Goal: Task Accomplishment & Management: Manage account settings

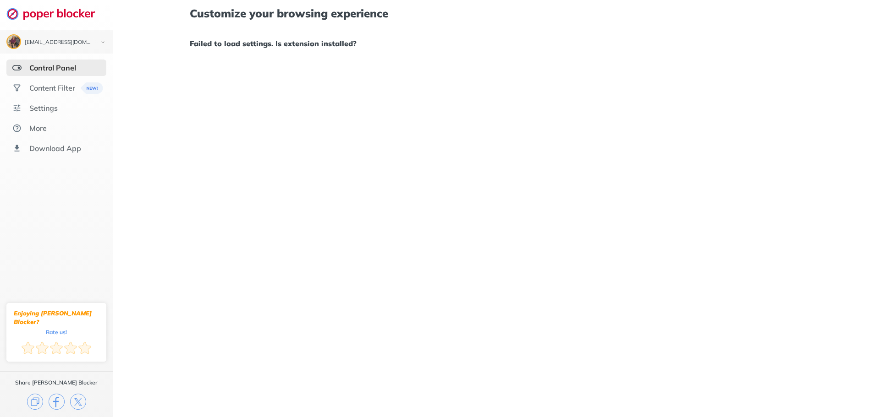
click at [20, 67] on img at bounding box center [16, 67] width 9 height 9
click at [17, 68] on img at bounding box center [16, 67] width 9 height 9
click at [51, 90] on div "Content Filter" at bounding box center [52, 87] width 46 height 9
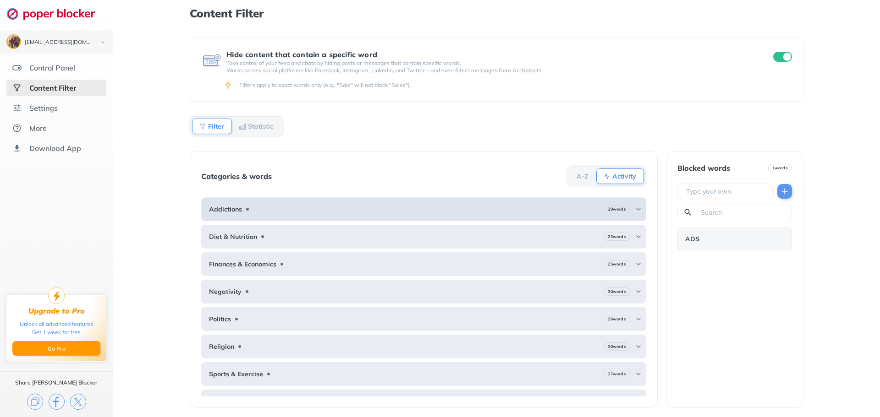
click at [328, 204] on div "Addictions 29 words" at bounding box center [423, 209] width 444 height 24
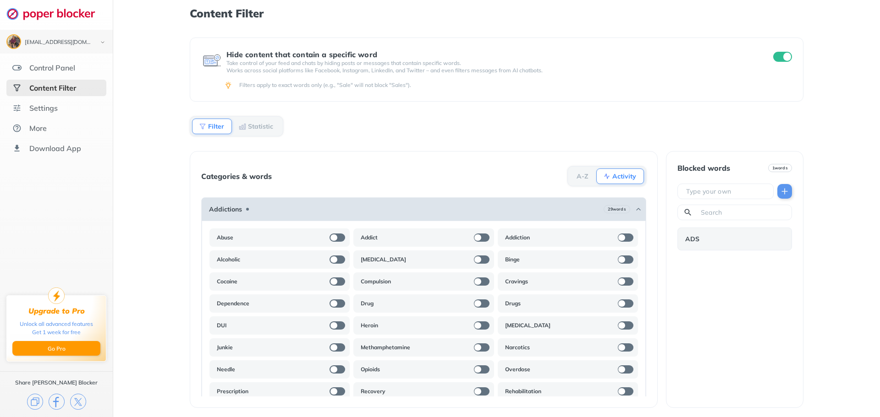
click at [340, 206] on div "Addictions 29 words" at bounding box center [423, 209] width 444 height 24
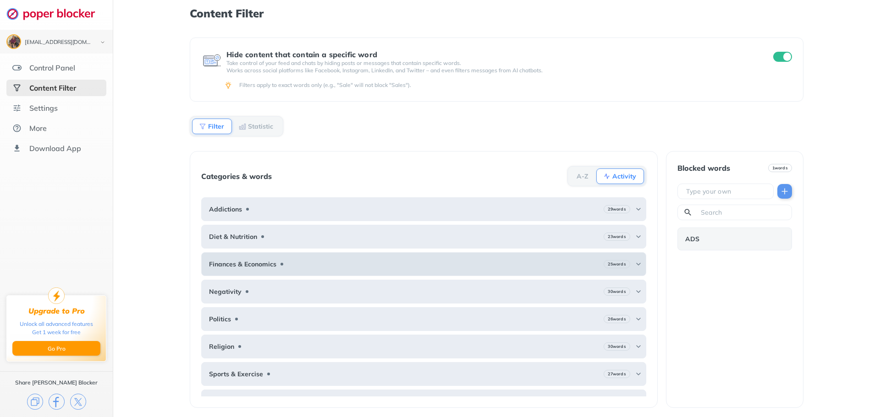
click at [352, 264] on div "Finances & Economics 25 words" at bounding box center [423, 264] width 444 height 24
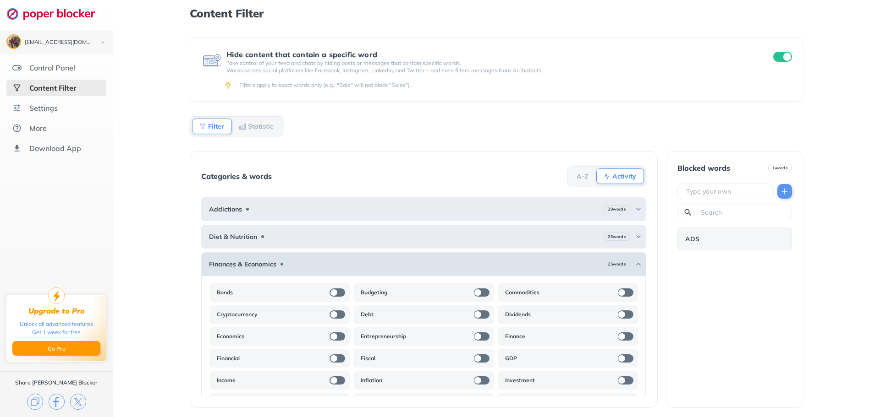
click at [352, 264] on div "Finances & Economics 25 words" at bounding box center [423, 264] width 444 height 24
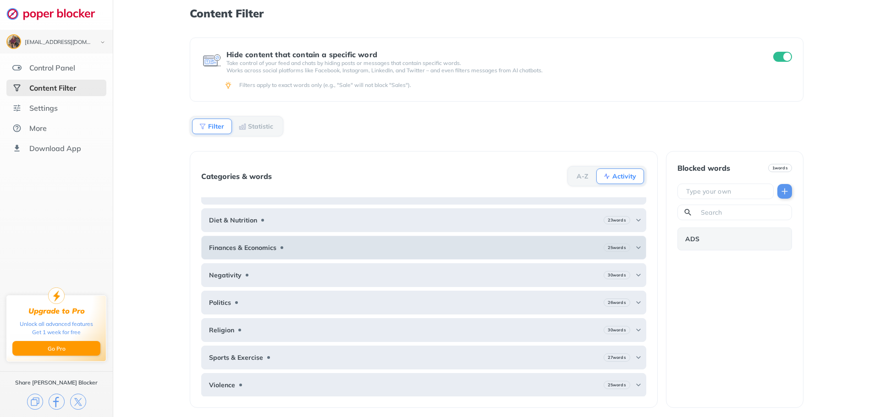
scroll to position [17, 0]
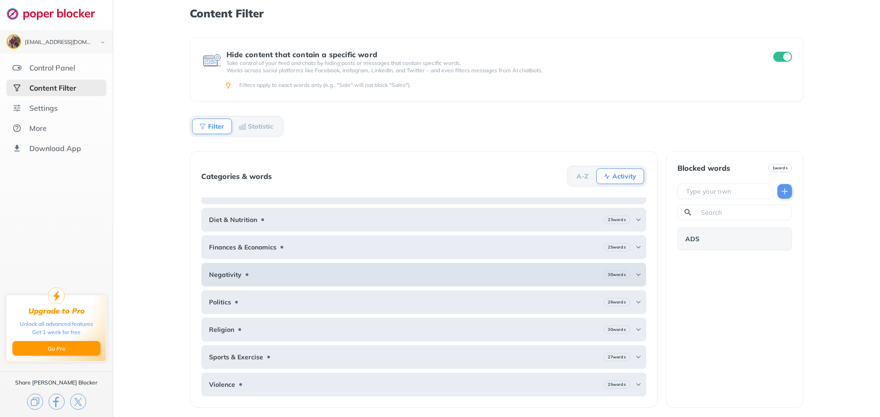
click at [372, 273] on div "Negativity 30 words" at bounding box center [423, 275] width 444 height 24
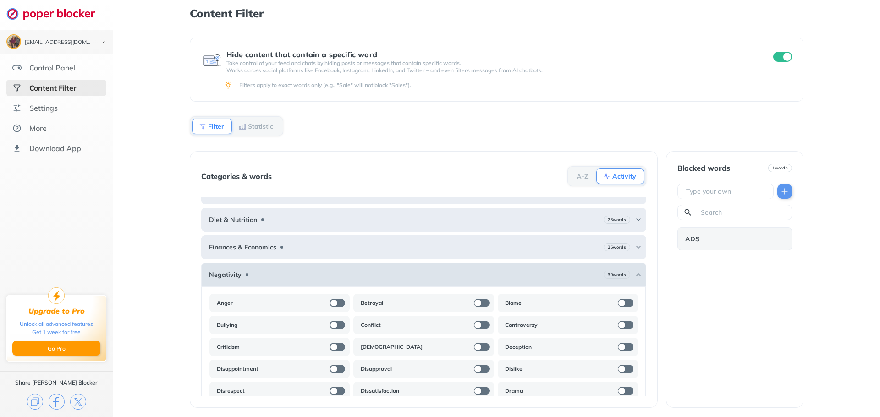
click at [372, 273] on div "Negativity 30 words" at bounding box center [423, 275] width 444 height 24
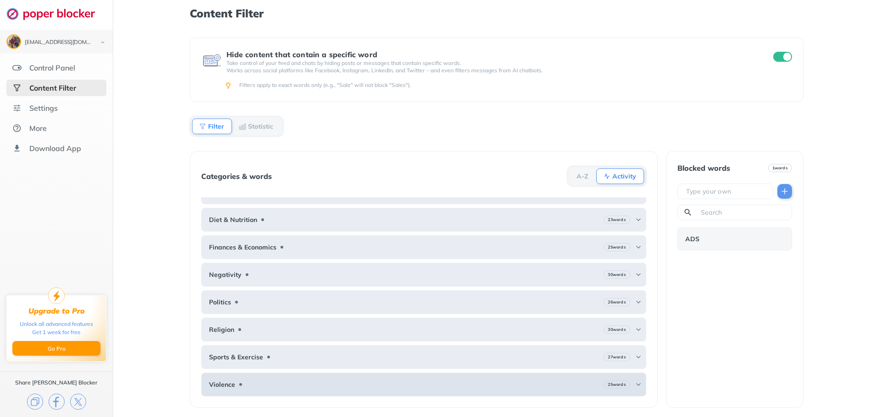
click at [383, 383] on div "Violence 25 words" at bounding box center [423, 385] width 444 height 24
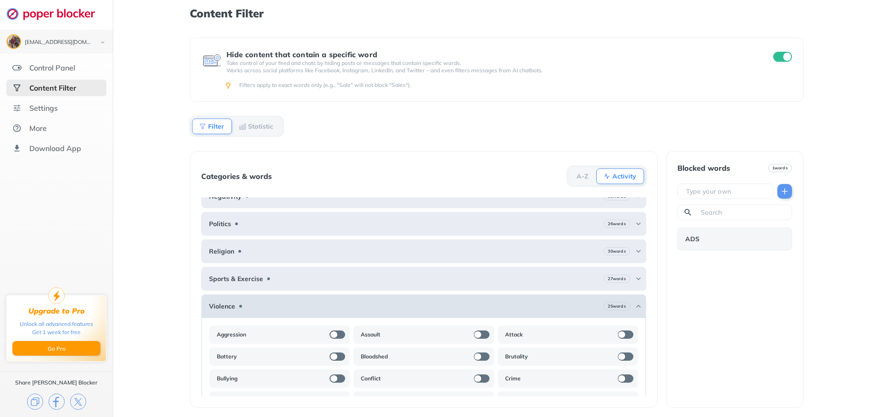
scroll to position [154, 0]
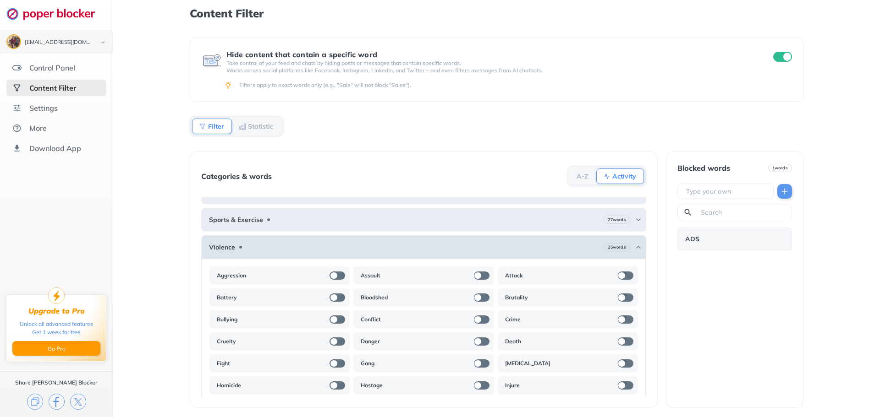
click at [430, 251] on div "Violence 25 words" at bounding box center [423, 247] width 444 height 24
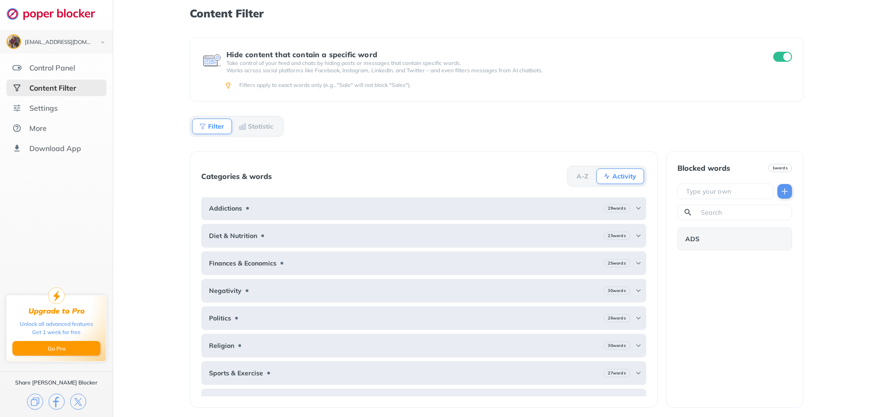
scroll to position [0, 0]
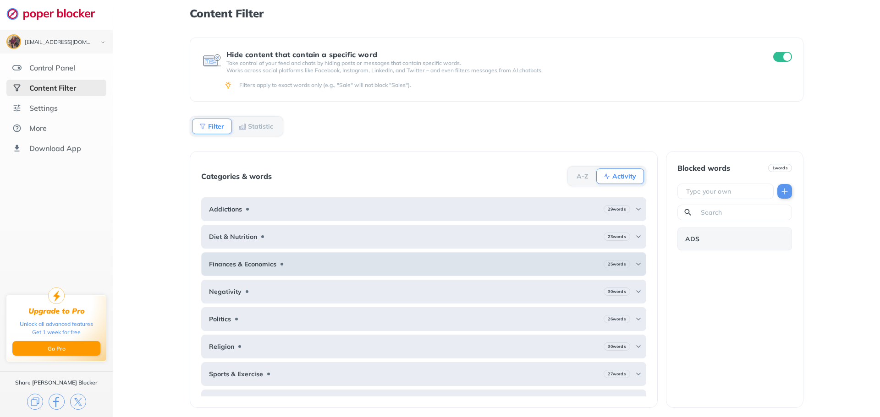
click at [336, 267] on div "Finances & Economics 25 words" at bounding box center [423, 264] width 444 height 24
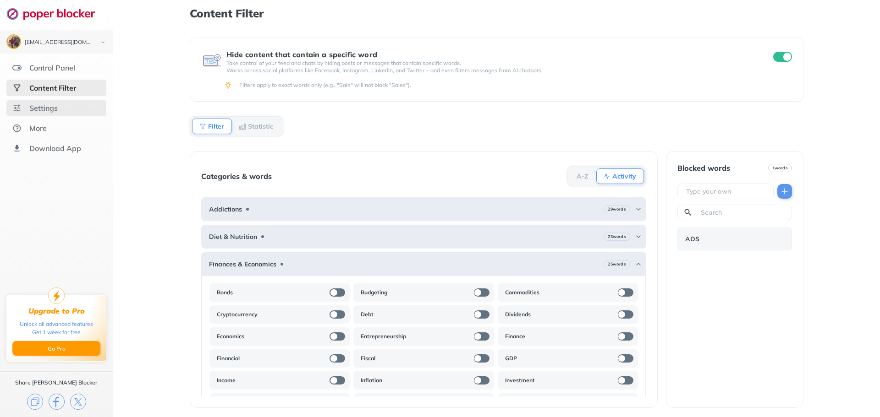
click at [67, 106] on div "Settings" at bounding box center [56, 108] width 100 height 16
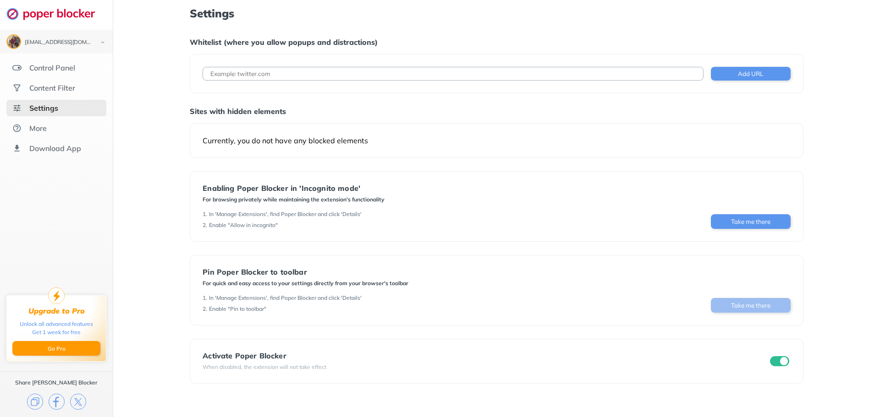
click at [717, 306] on button "Take me there" at bounding box center [751, 305] width 80 height 15
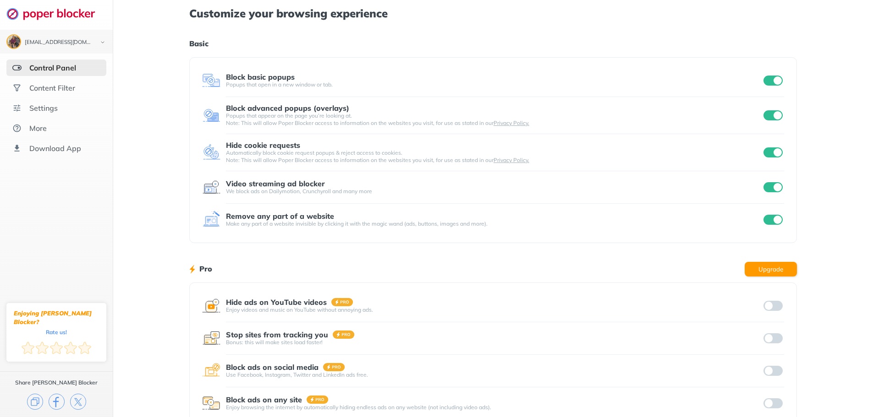
click at [775, 186] on input "checkbox" at bounding box center [772, 187] width 19 height 10
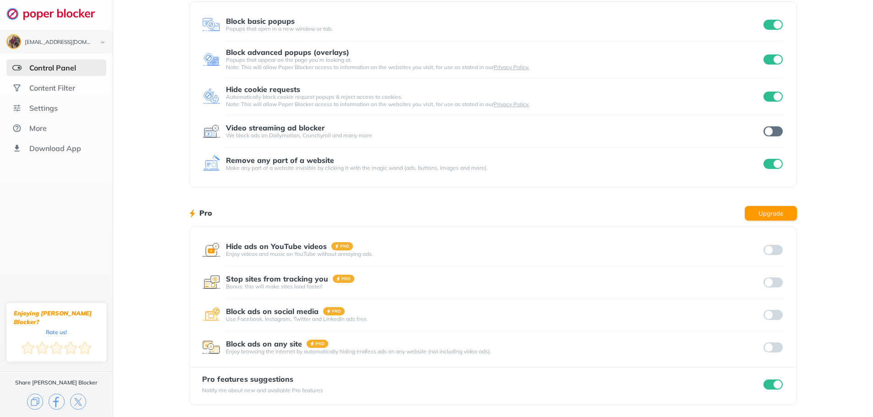
scroll to position [56, 0]
click at [772, 349] on div at bounding box center [772, 347] width 22 height 13
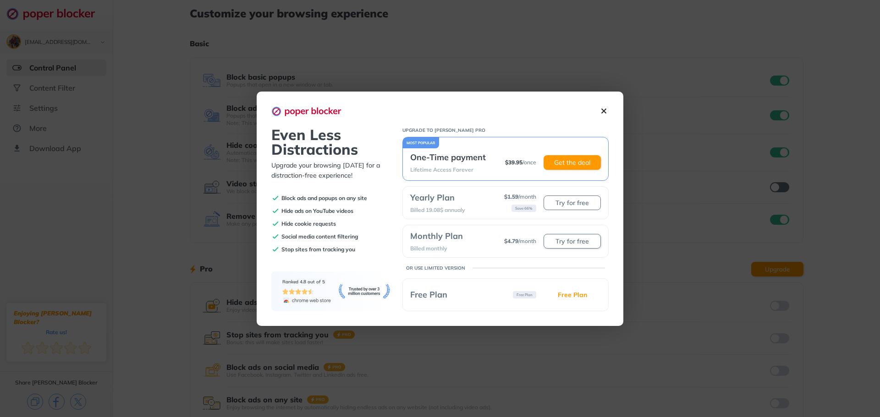
click at [574, 245] on button "Try for free" at bounding box center [571, 241] width 57 height 15
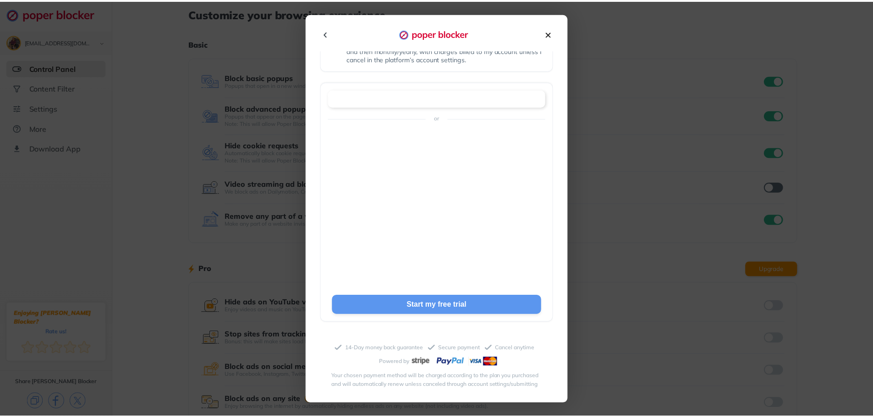
scroll to position [92, 0]
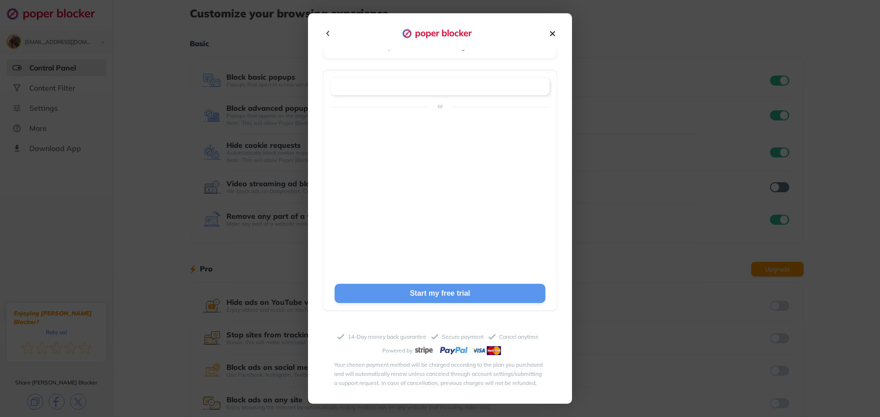
click at [550, 34] on img at bounding box center [552, 34] width 10 height 10
